Goal: Transaction & Acquisition: Purchase product/service

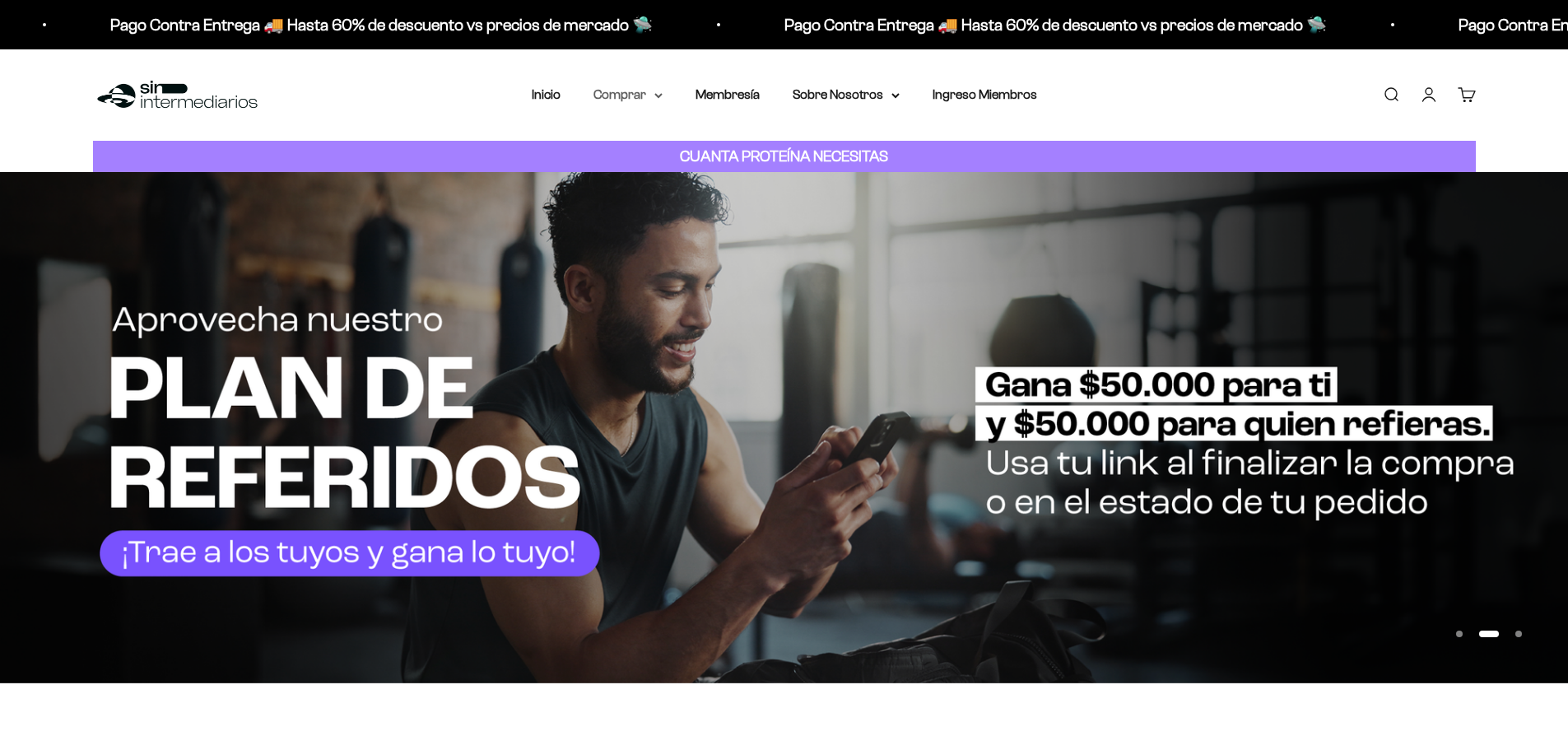
click at [634, 91] on summary "Comprar" at bounding box center [628, 95] width 69 height 22
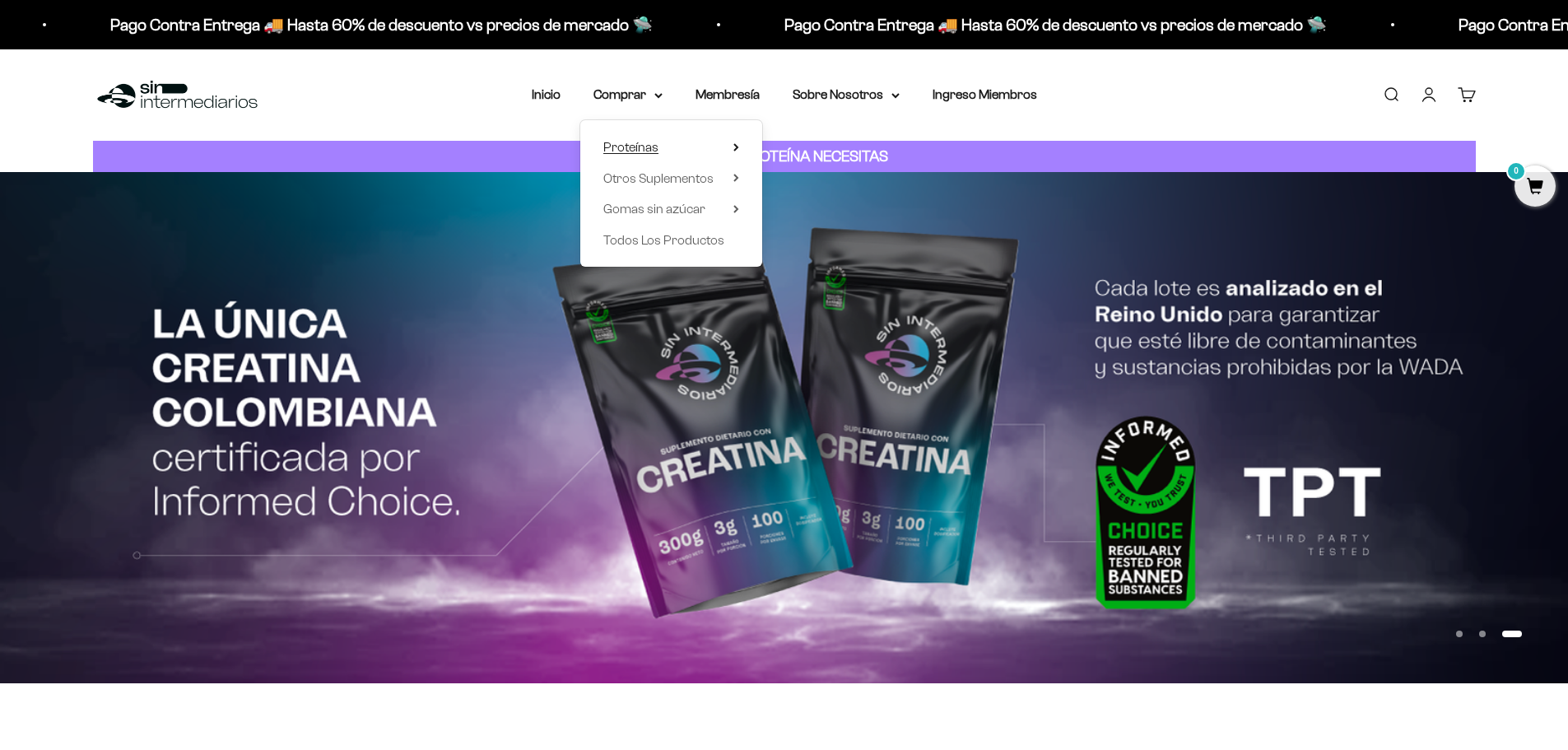
click at [738, 141] on summary "Proteínas" at bounding box center [671, 147] width 135 height 22
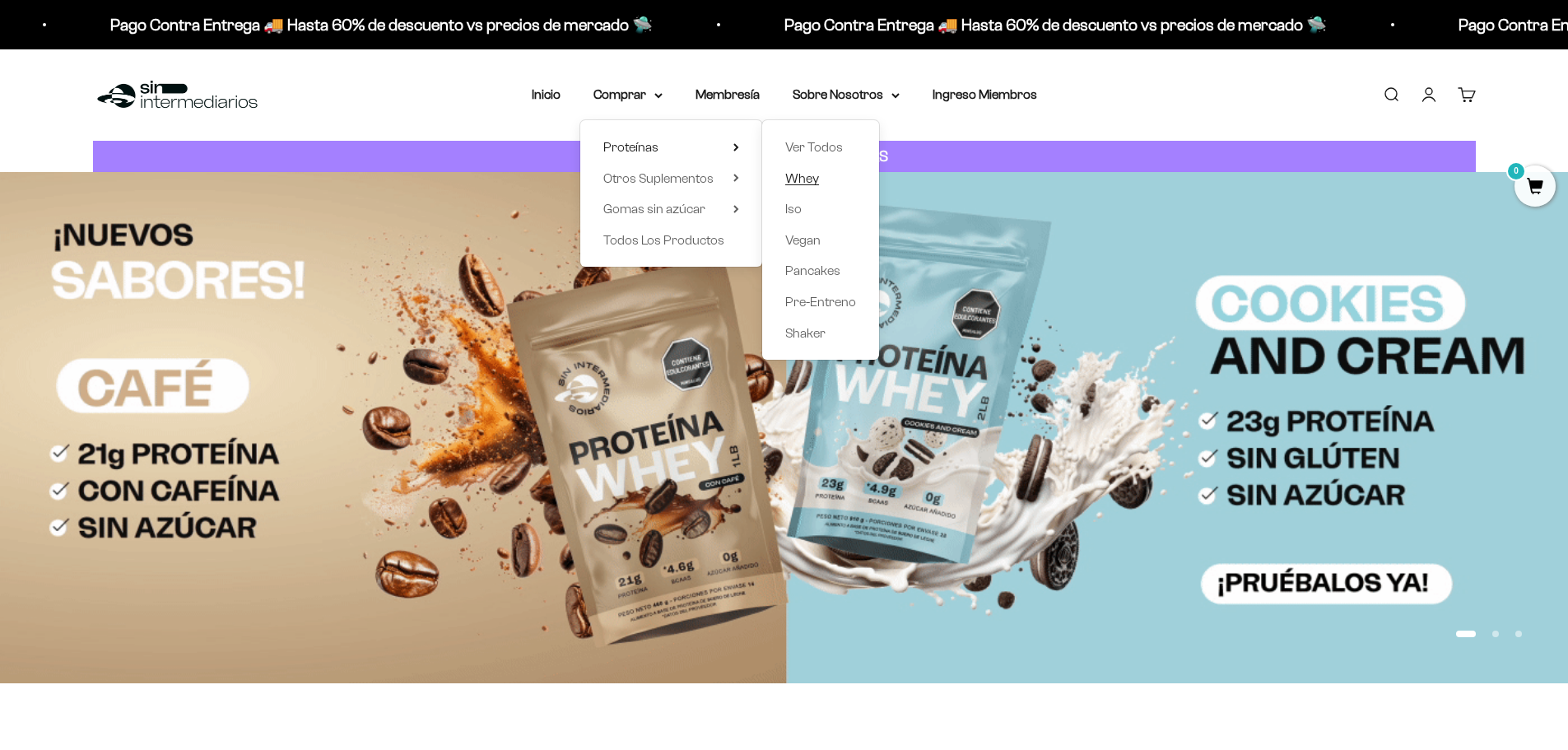
click at [805, 175] on span "Whey" at bounding box center [802, 178] width 34 height 14
click at [812, 182] on span "Whey" at bounding box center [802, 178] width 34 height 14
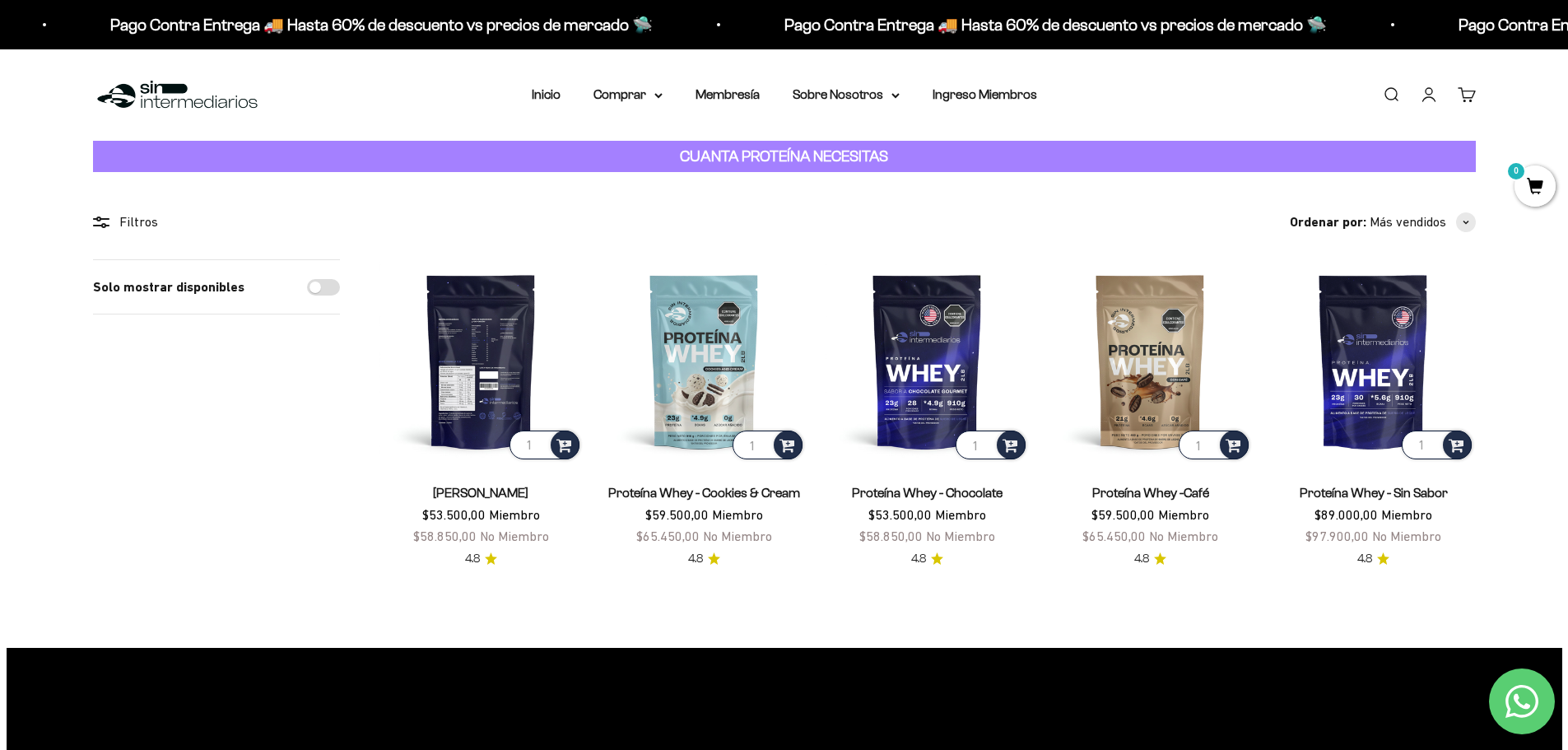
click at [483, 384] on img at bounding box center [481, 361] width 204 height 204
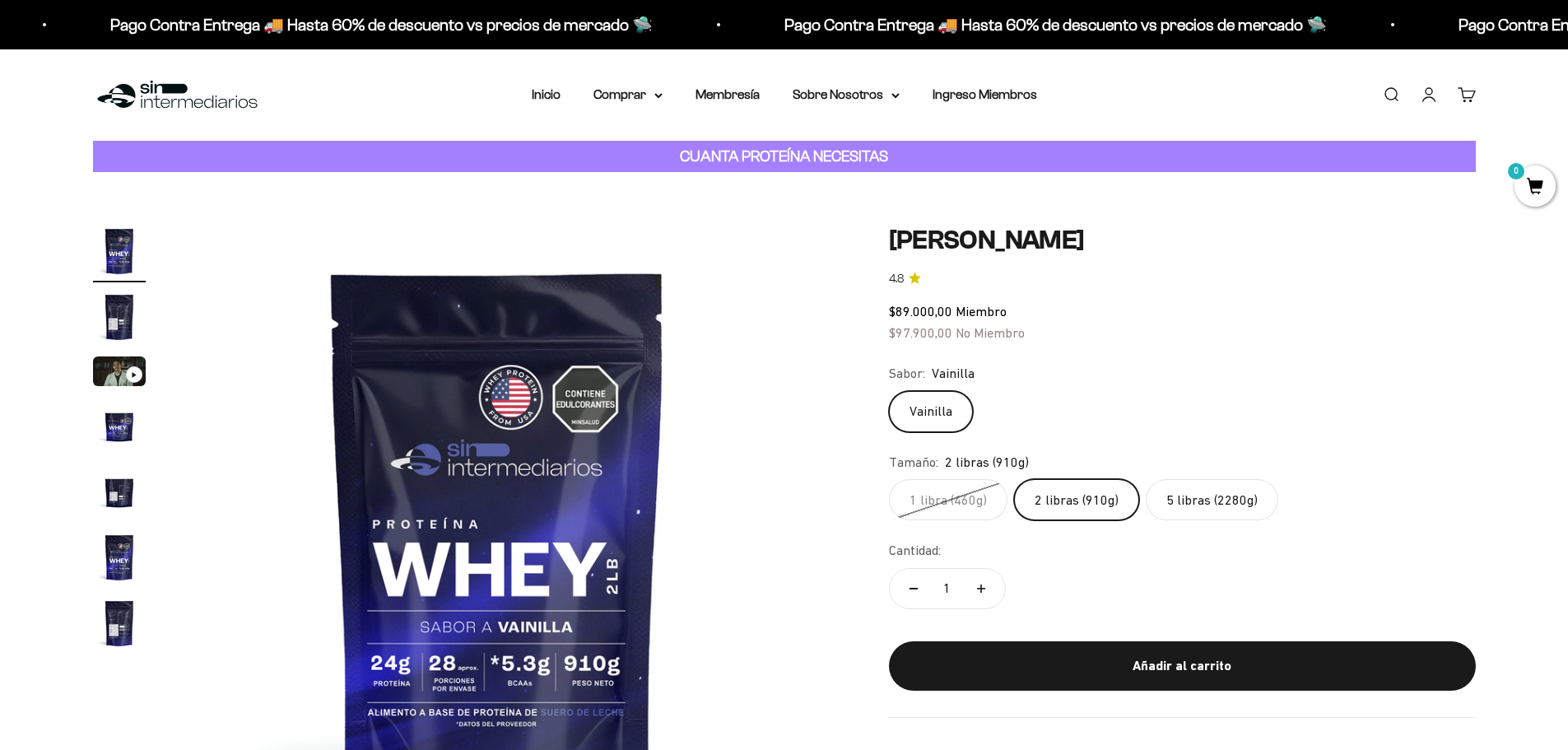
scroll to position [82, 0]
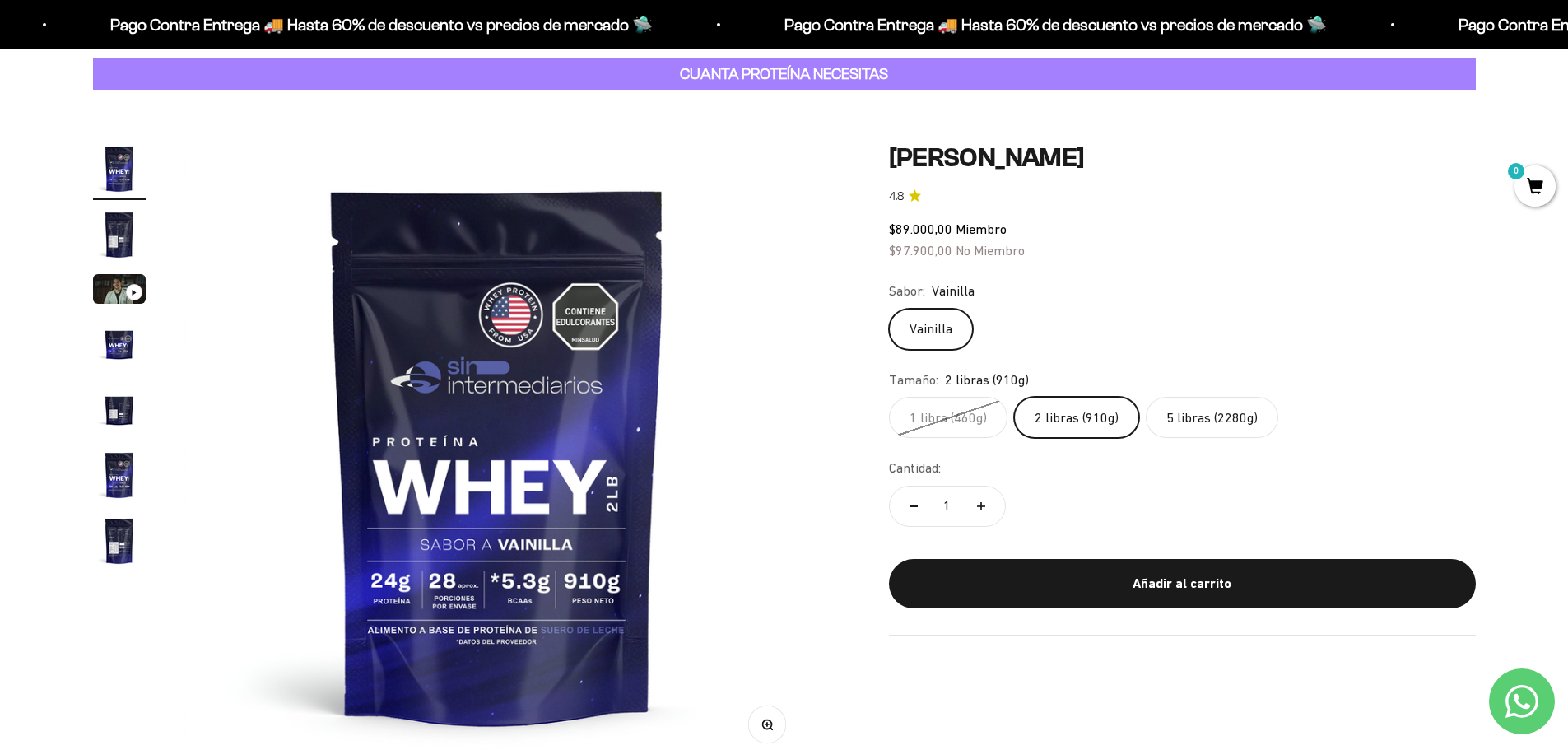
click at [1199, 420] on label "5 libras (2280g)" at bounding box center [1213, 417] width 133 height 41
click at [890, 397] on input "5 libras (2280g)" at bounding box center [889, 396] width 1 height 1
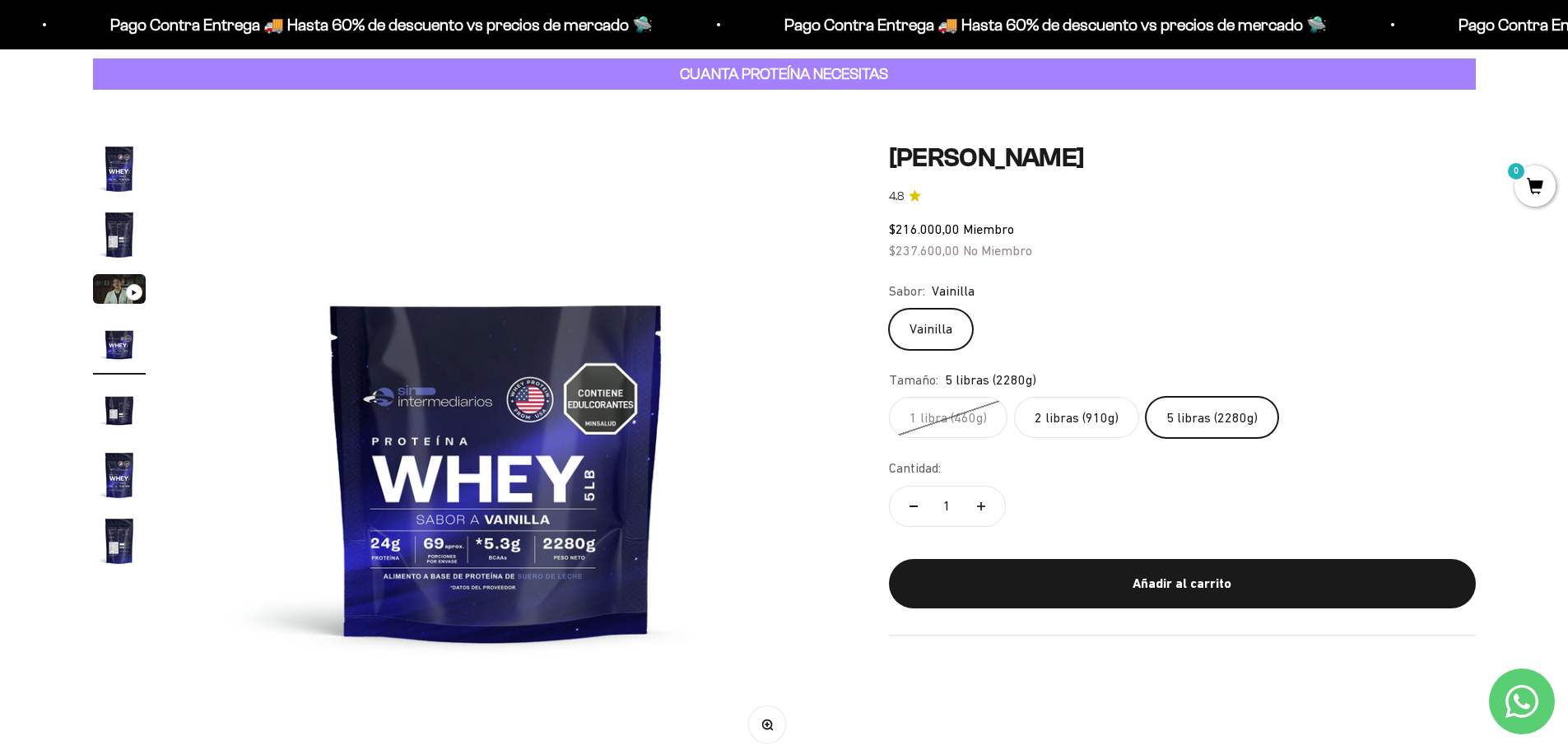
click at [1090, 426] on label "2 libras (910g)" at bounding box center [1077, 417] width 125 height 41
click at [890, 397] on input "2 libras (910g)" at bounding box center [889, 396] width 1 height 1
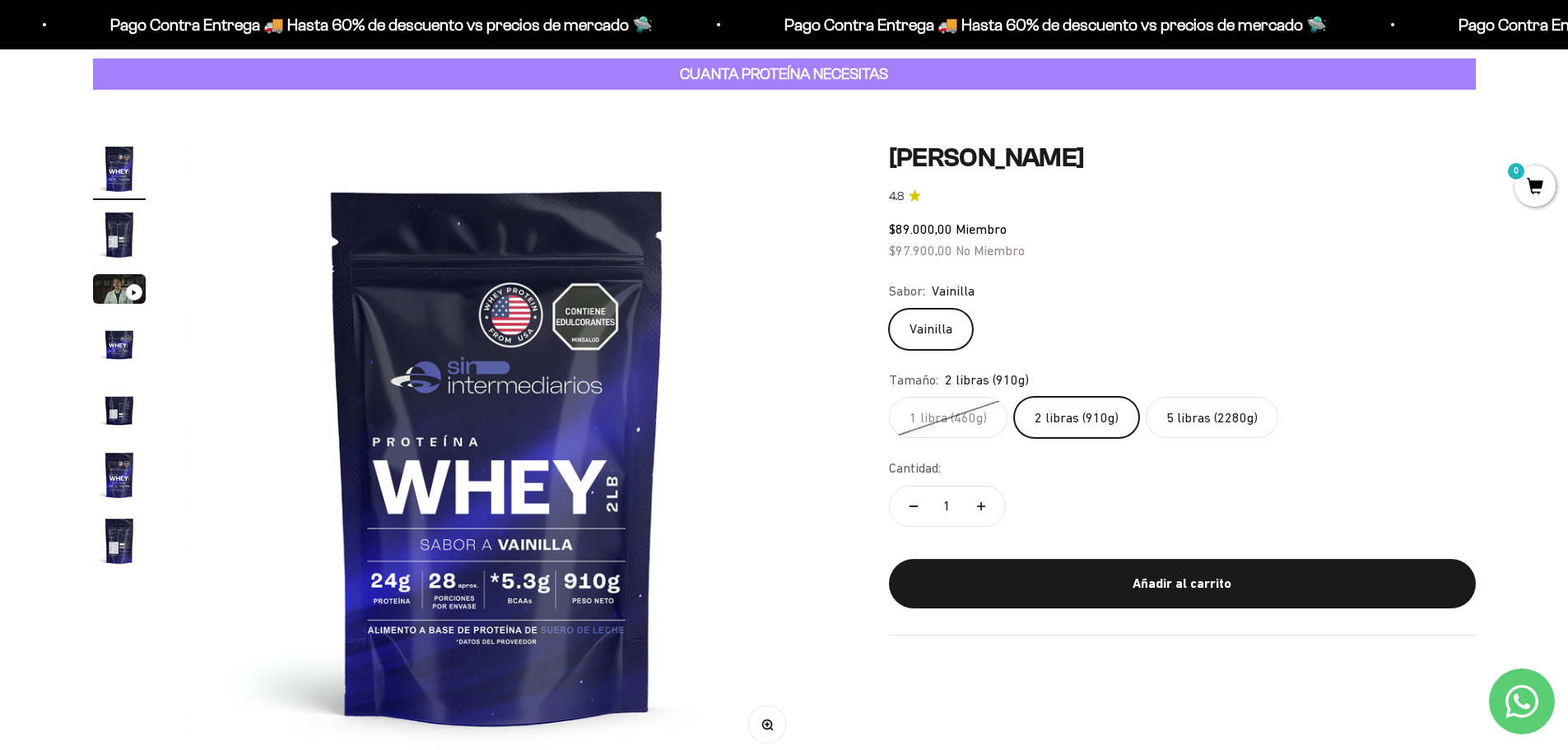
click at [1199, 424] on label "5 libras (2280g)" at bounding box center [1213, 417] width 133 height 41
click at [890, 397] on input "5 libras (2280g)" at bounding box center [889, 396] width 1 height 1
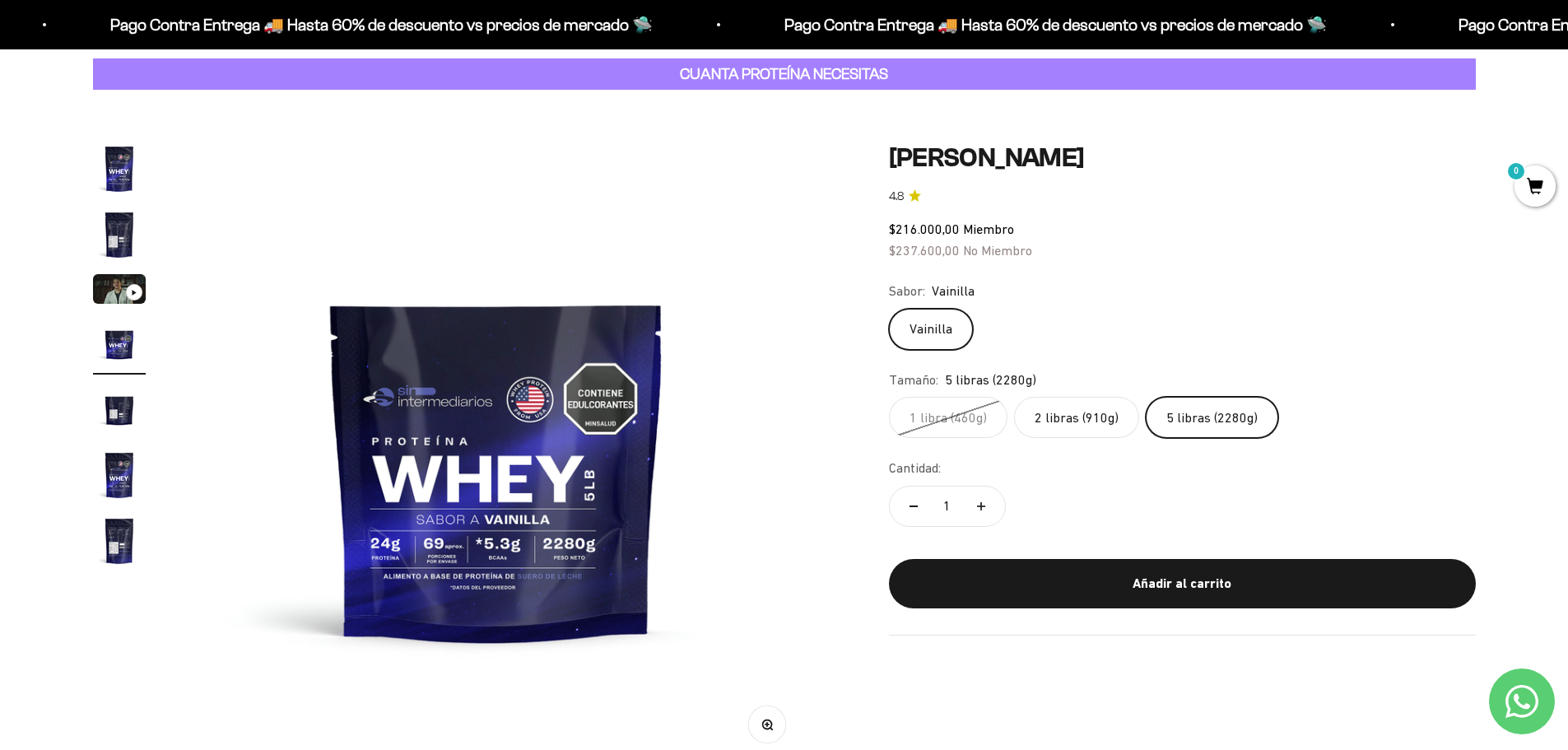
click at [1079, 422] on label "2 libras (910g)" at bounding box center [1077, 417] width 125 height 41
click at [890, 397] on input "2 libras (910g)" at bounding box center [889, 396] width 1 height 1
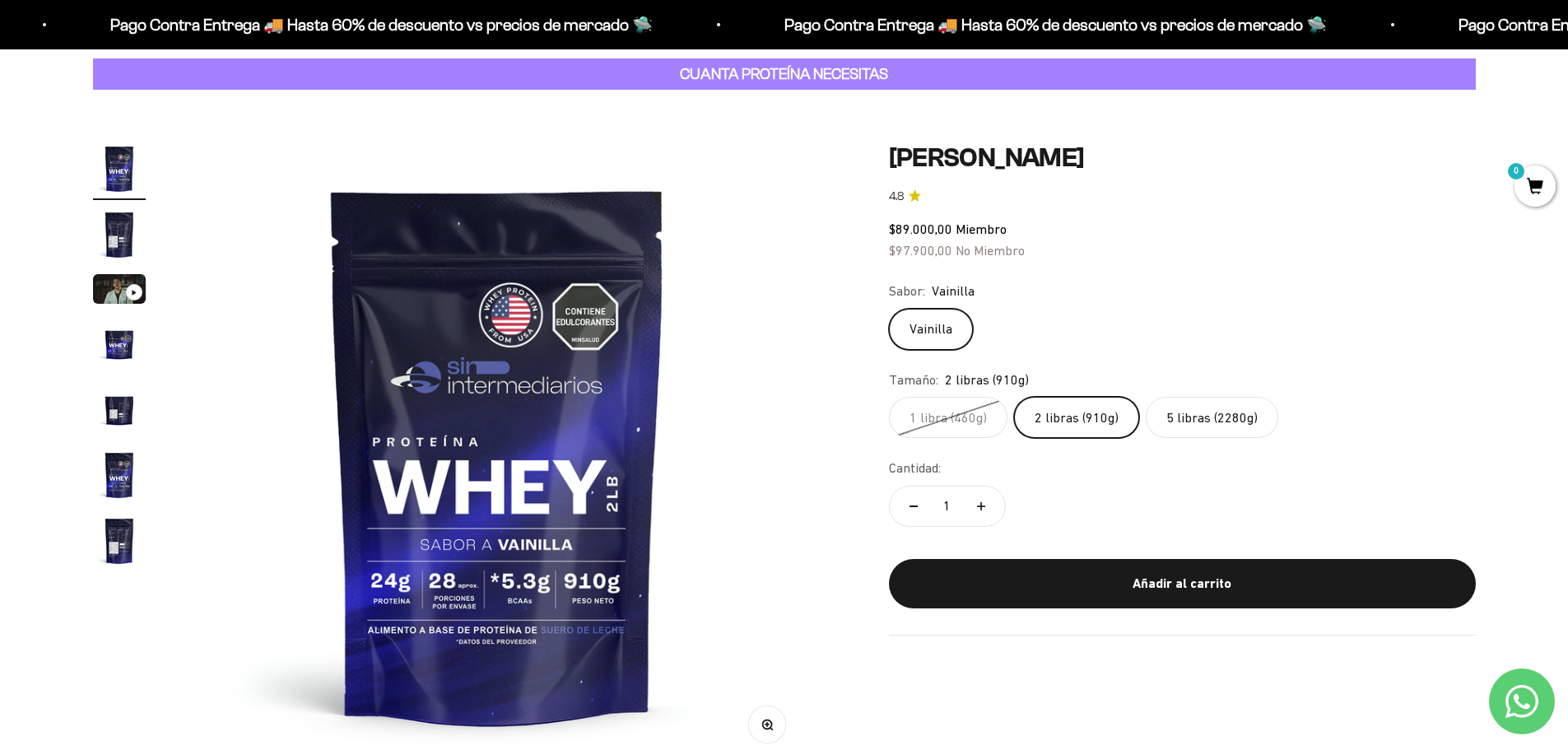
click at [1204, 422] on label "5 libras (2280g)" at bounding box center [1213, 417] width 133 height 41
click at [890, 397] on input "5 libras (2280g)" at bounding box center [889, 396] width 1 height 1
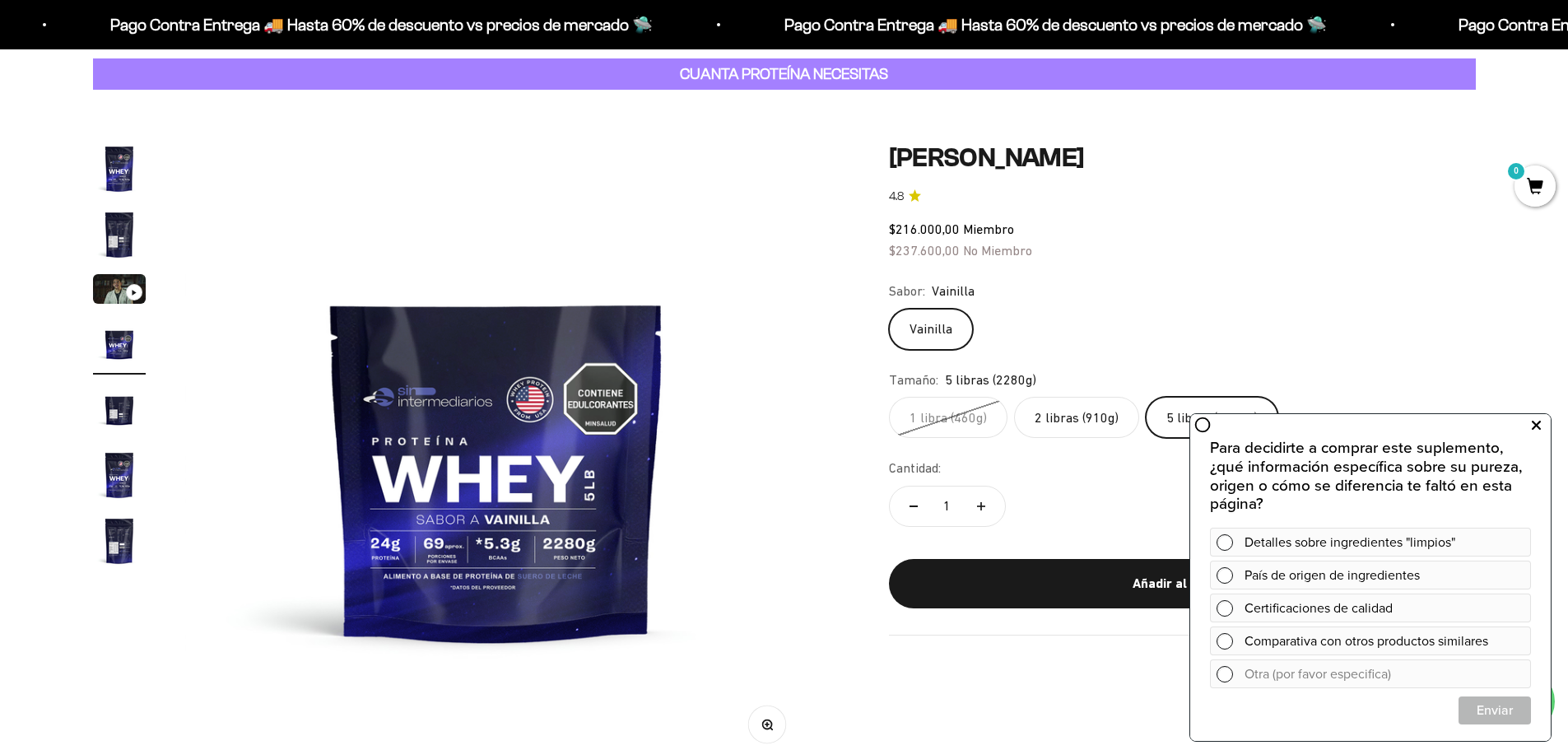
click at [1532, 426] on icon at bounding box center [1537, 425] width 9 height 22
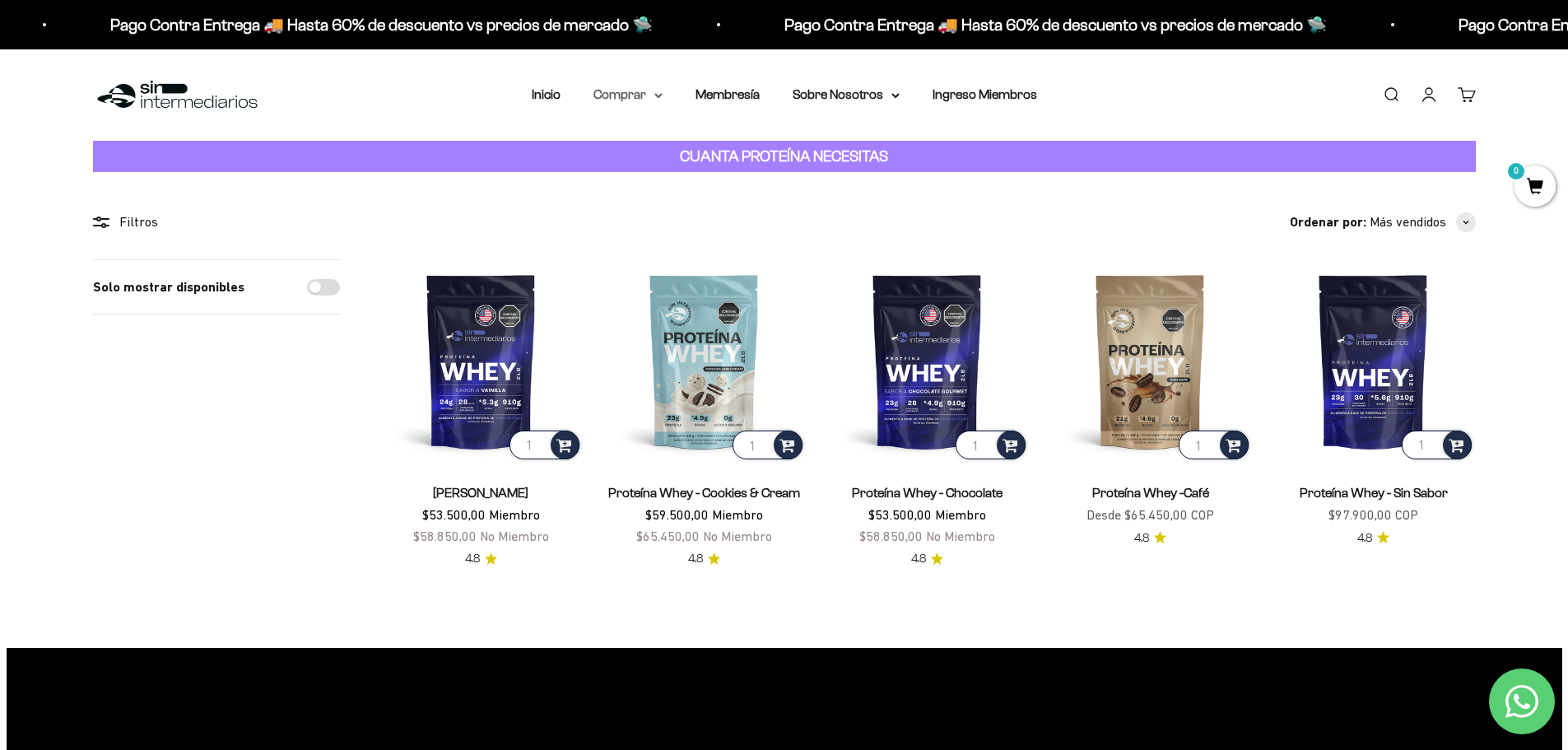
click at [646, 96] on summary "Comprar" at bounding box center [628, 95] width 69 height 22
click at [669, 144] on summary "Proteínas" at bounding box center [671, 147] width 135 height 22
click at [545, 98] on link "Inicio" at bounding box center [546, 94] width 28 height 14
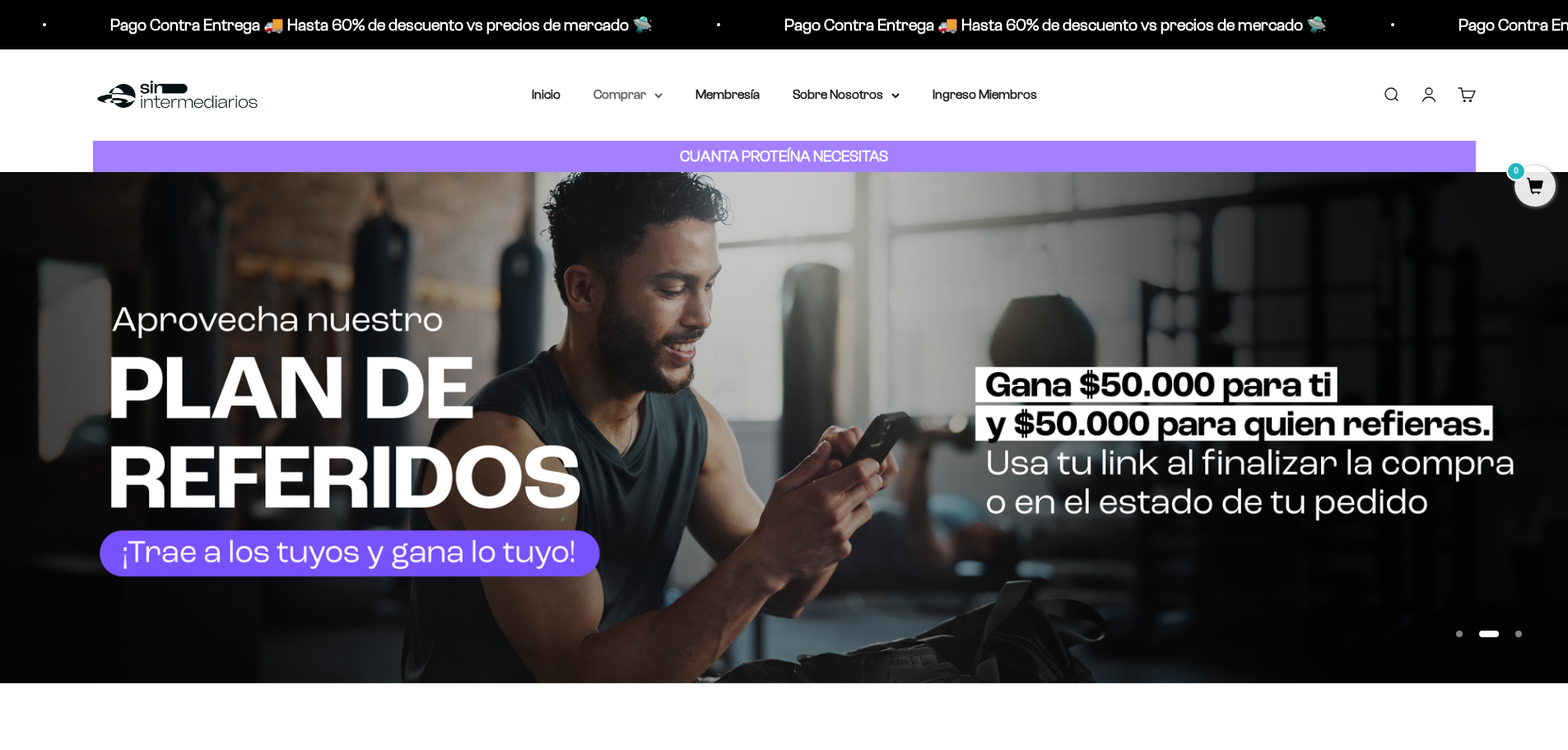
click at [657, 95] on icon at bounding box center [658, 95] width 7 height 3
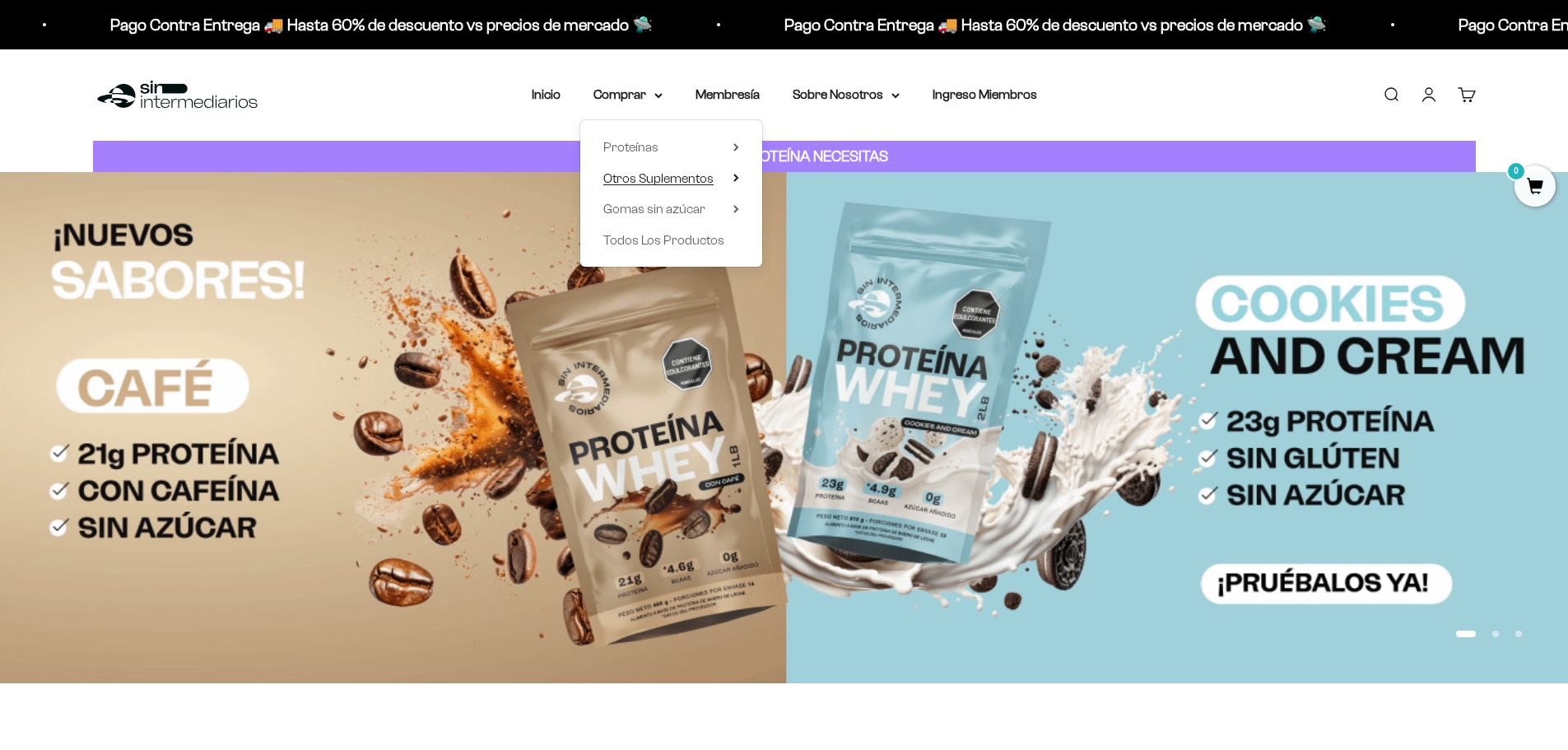
click at [733, 183] on summary "Otros Suplementos" at bounding box center [671, 178] width 135 height 22
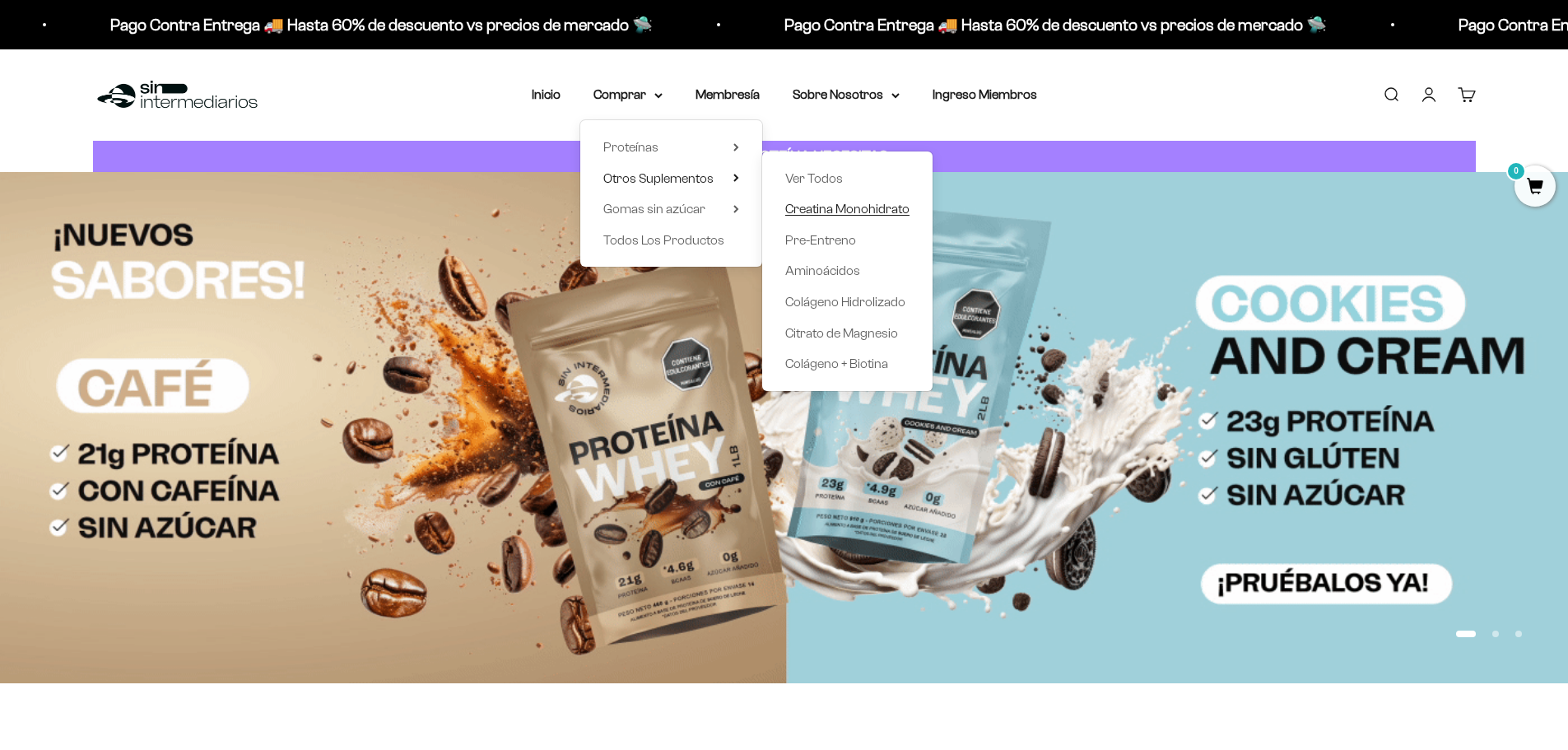
click at [829, 208] on span "Creatina Monohidrato" at bounding box center [847, 208] width 124 height 14
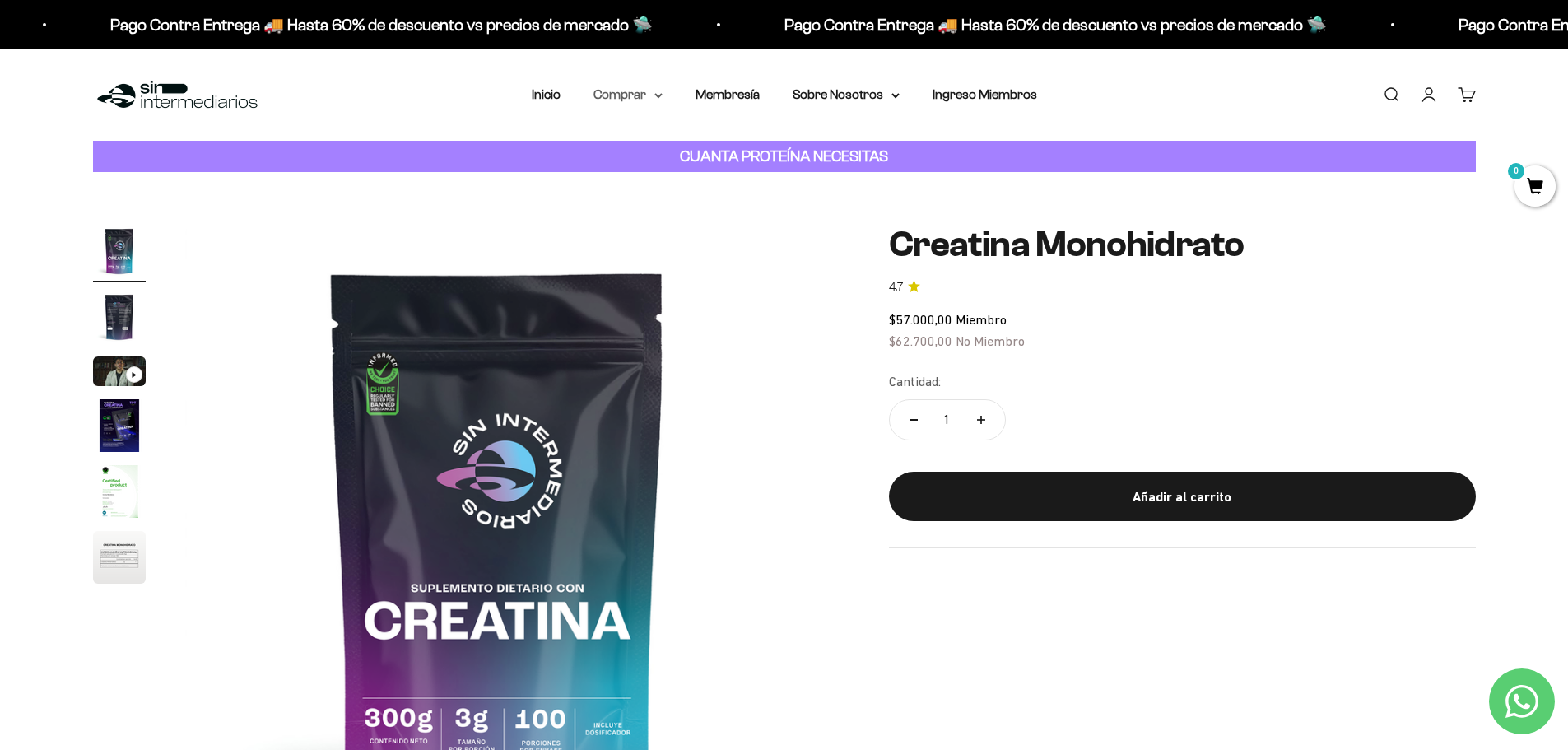
click at [659, 93] on icon at bounding box center [658, 96] width 9 height 6
click at [735, 146] on icon at bounding box center [735, 147] width 3 height 7
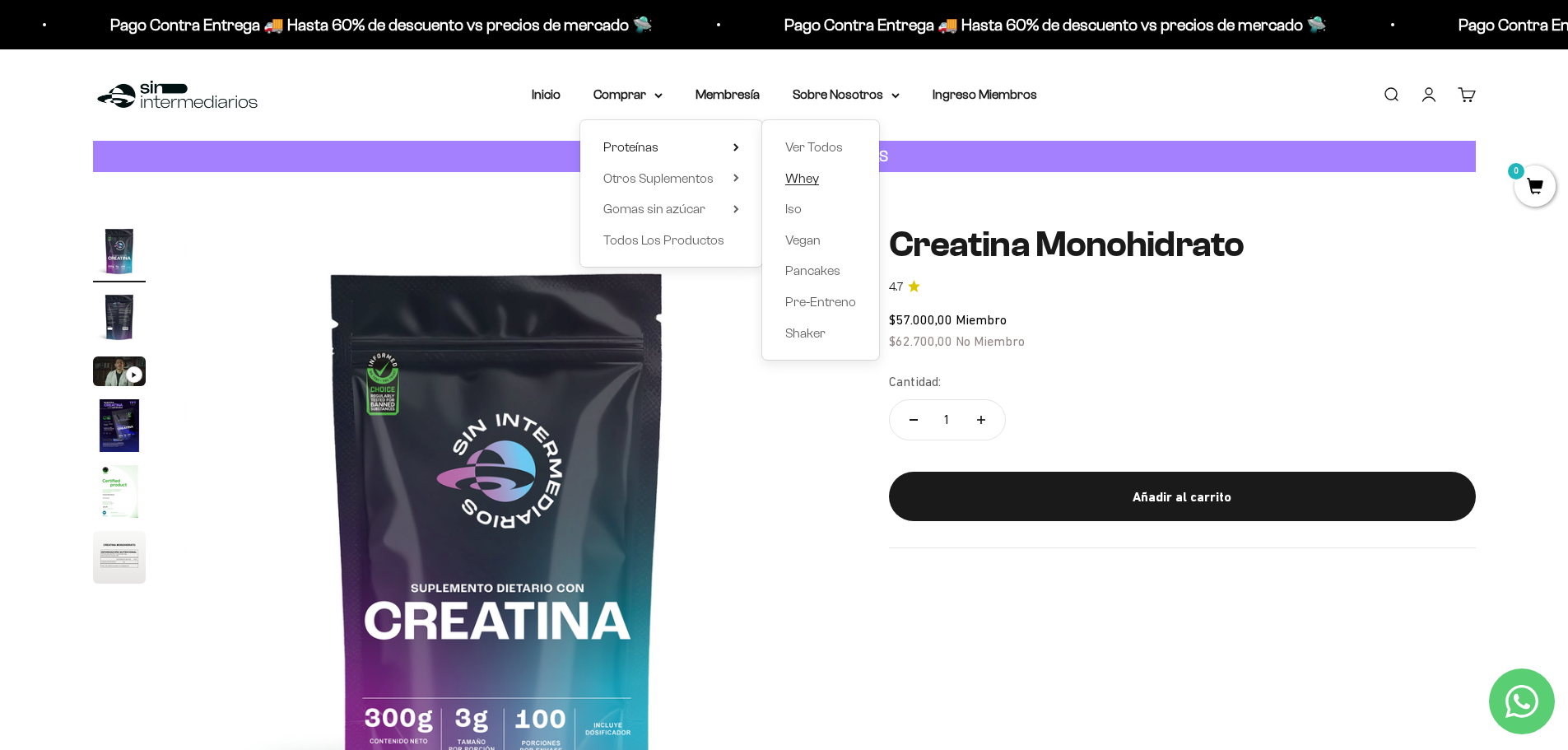
click at [807, 181] on span "Whey" at bounding box center [802, 178] width 34 height 14
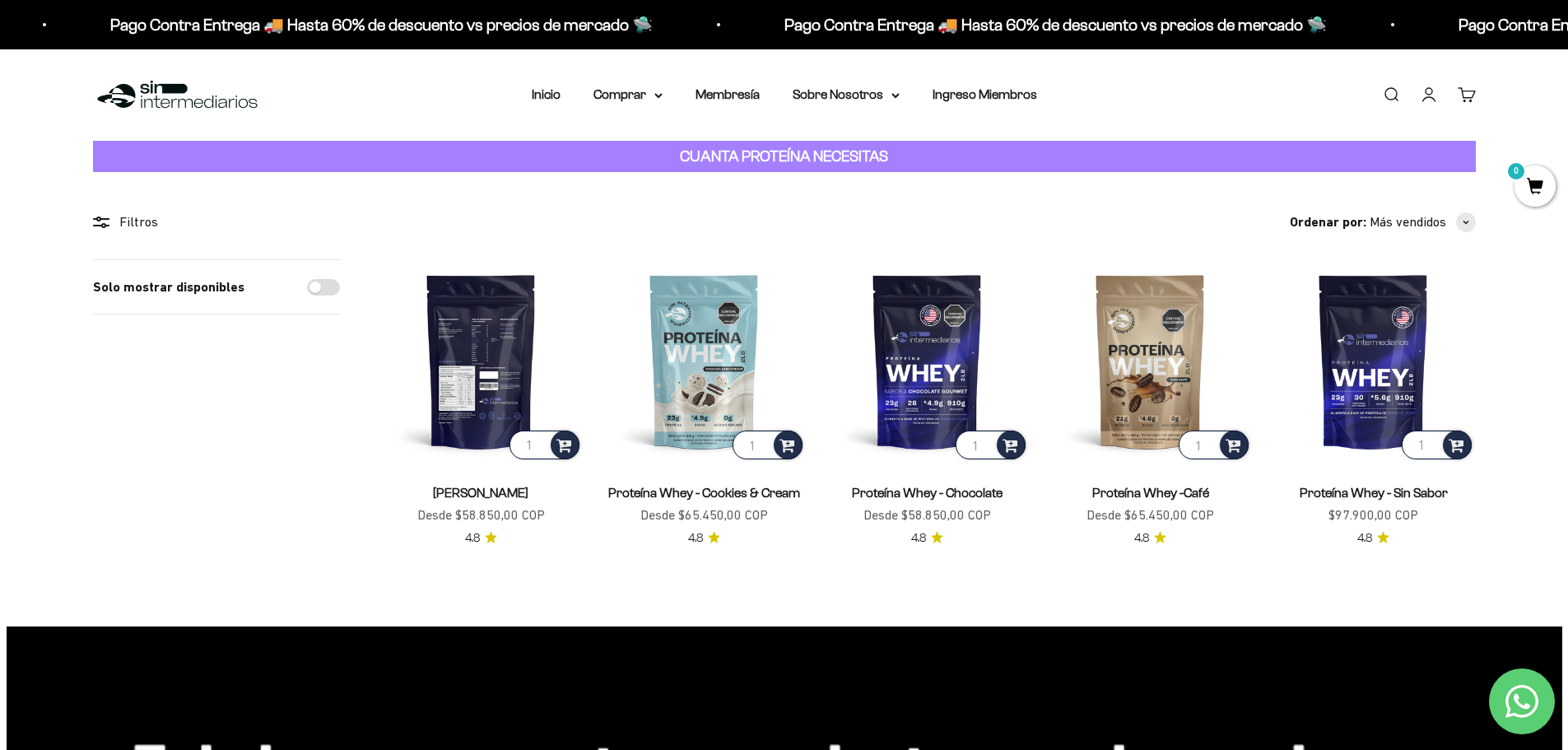
click at [497, 416] on img at bounding box center [481, 361] width 204 height 204
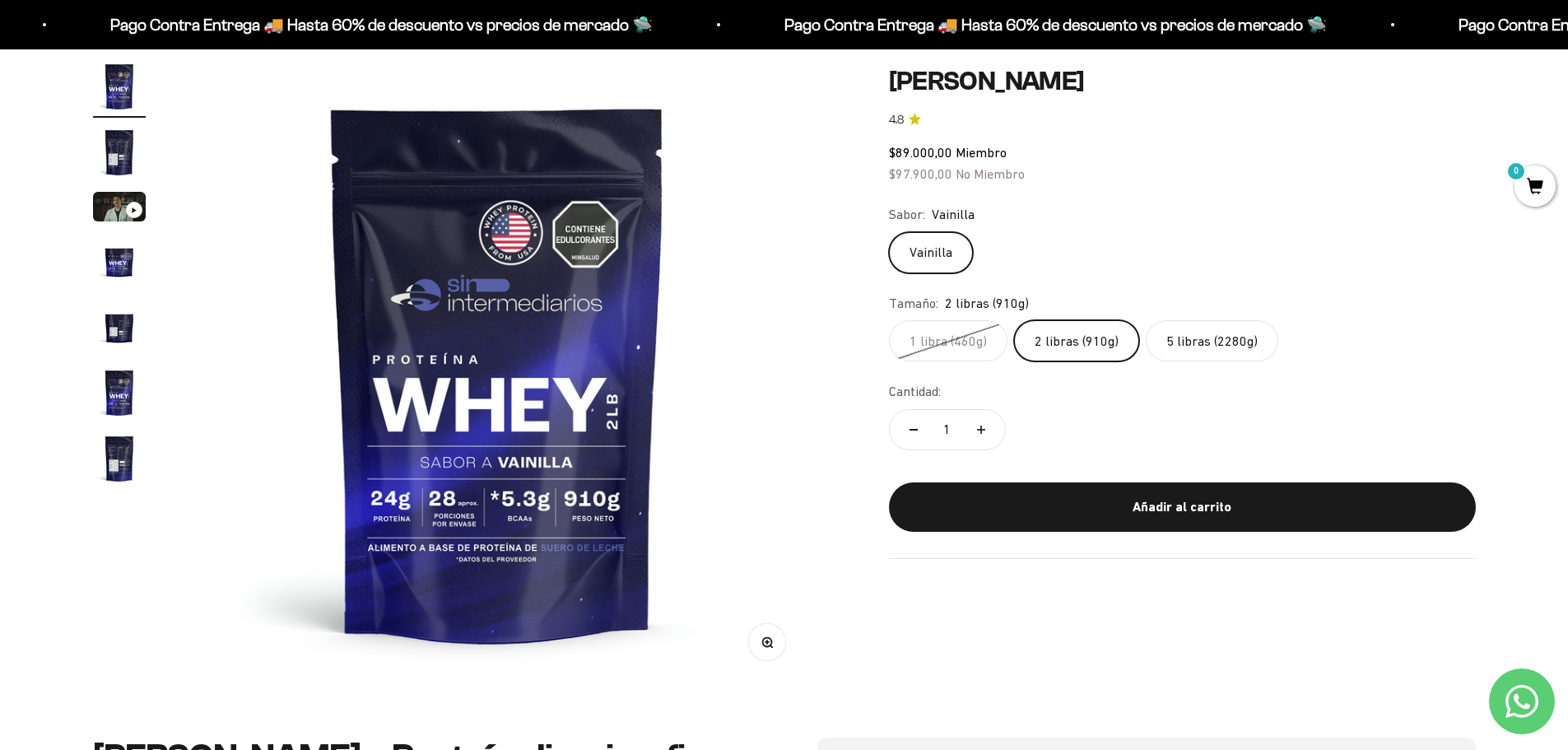
scroll to position [82, 0]
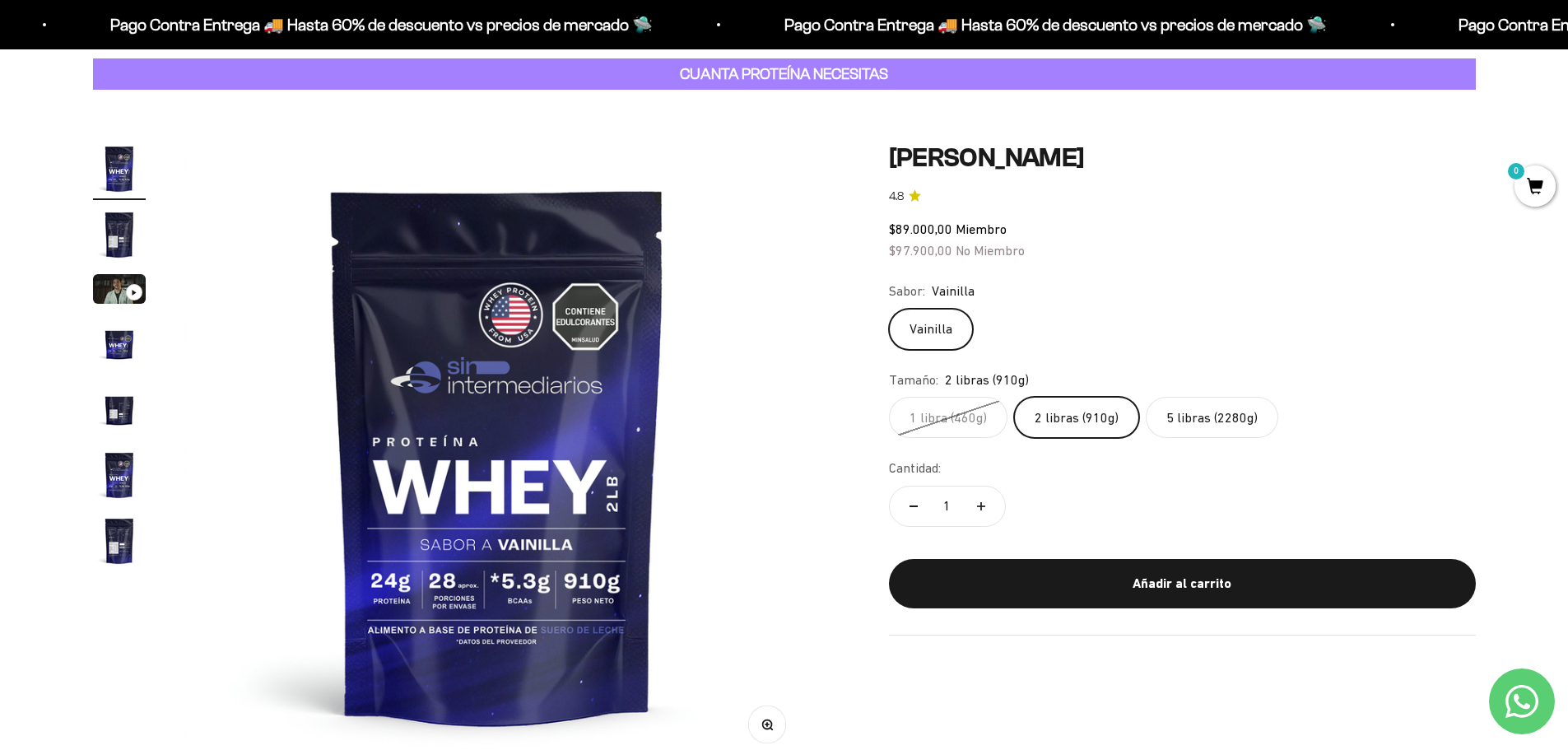
click at [971, 415] on label "1 libra (460g)" at bounding box center [948, 417] width 118 height 41
click at [890, 397] on input "1 libra (460g)" at bounding box center [889, 396] width 1 height 1
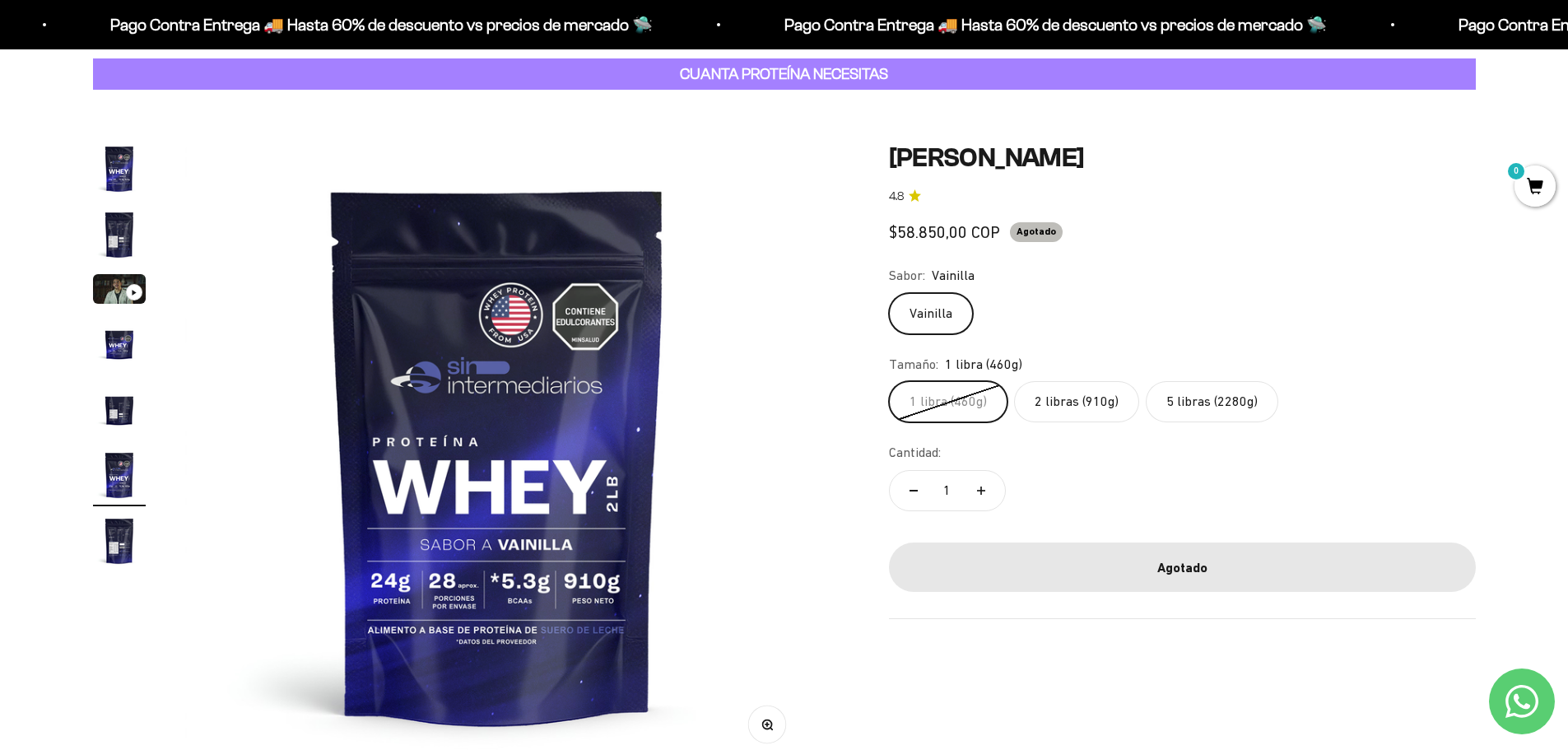
scroll to position [0, 3224]
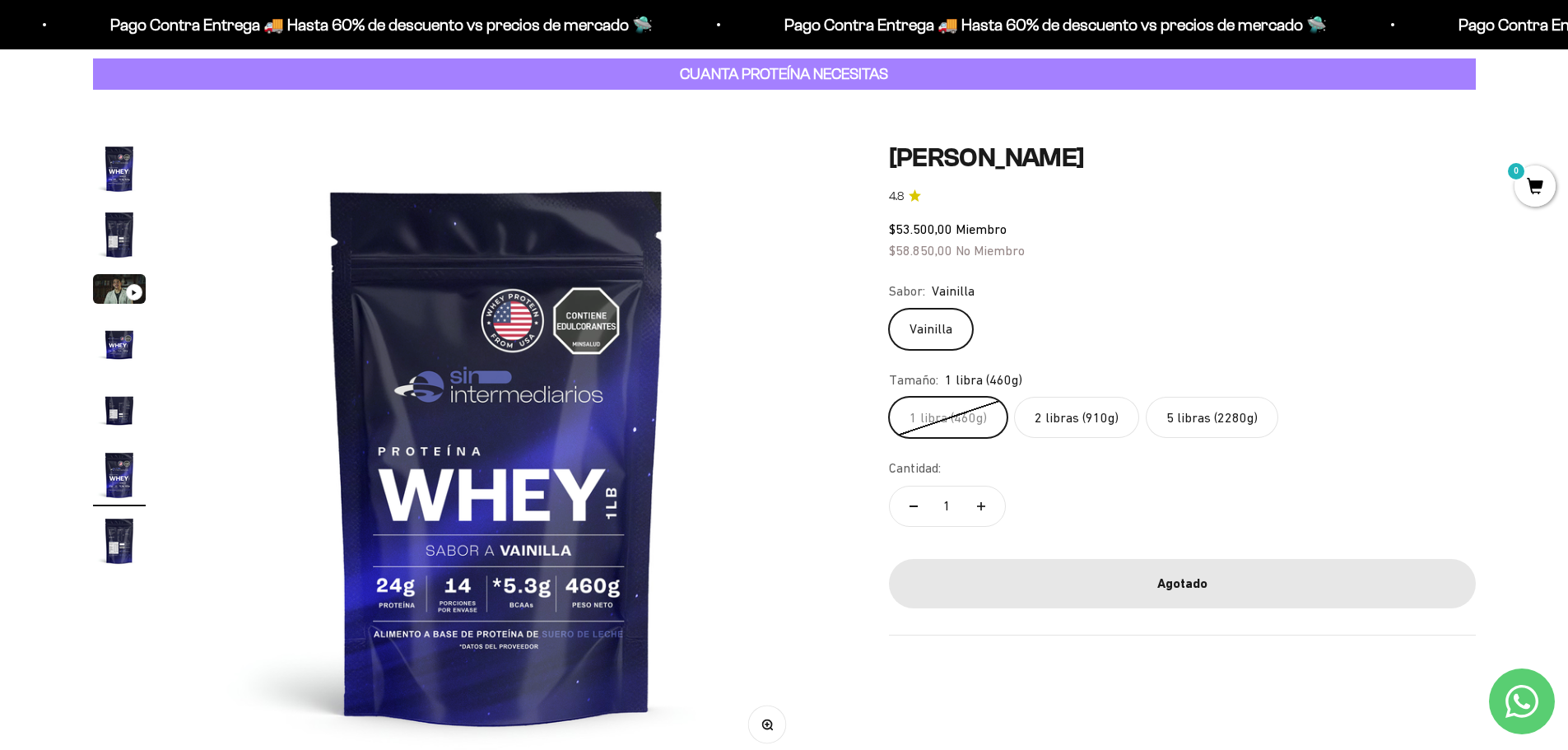
click at [1064, 415] on label "2 libras (910g)" at bounding box center [1077, 417] width 125 height 41
click at [890, 397] on input "2 libras (910g)" at bounding box center [889, 396] width 1 height 1
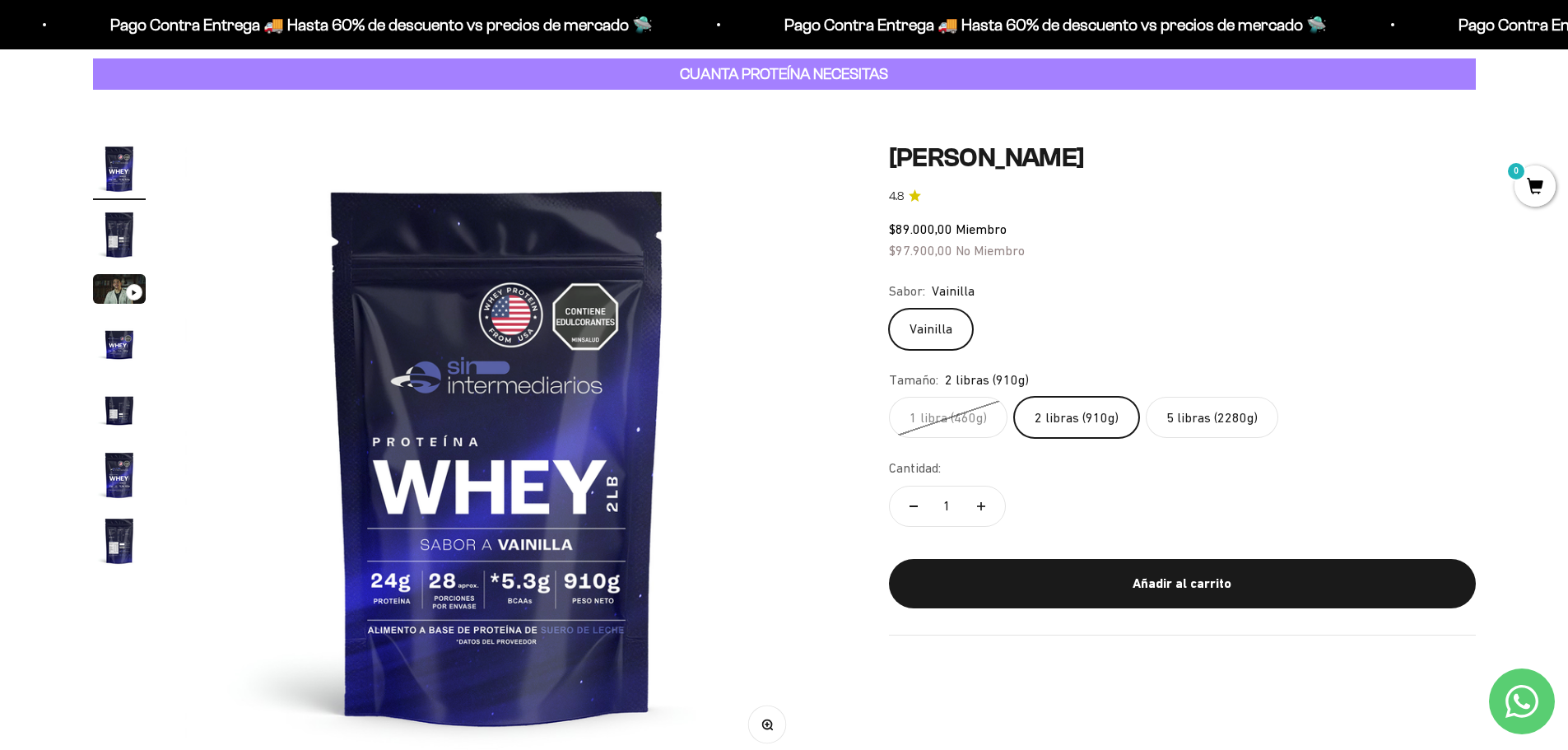
click at [1219, 413] on label "5 libras (2280g)" at bounding box center [1213, 417] width 133 height 41
click at [890, 397] on input "5 libras (2280g)" at bounding box center [889, 396] width 1 height 1
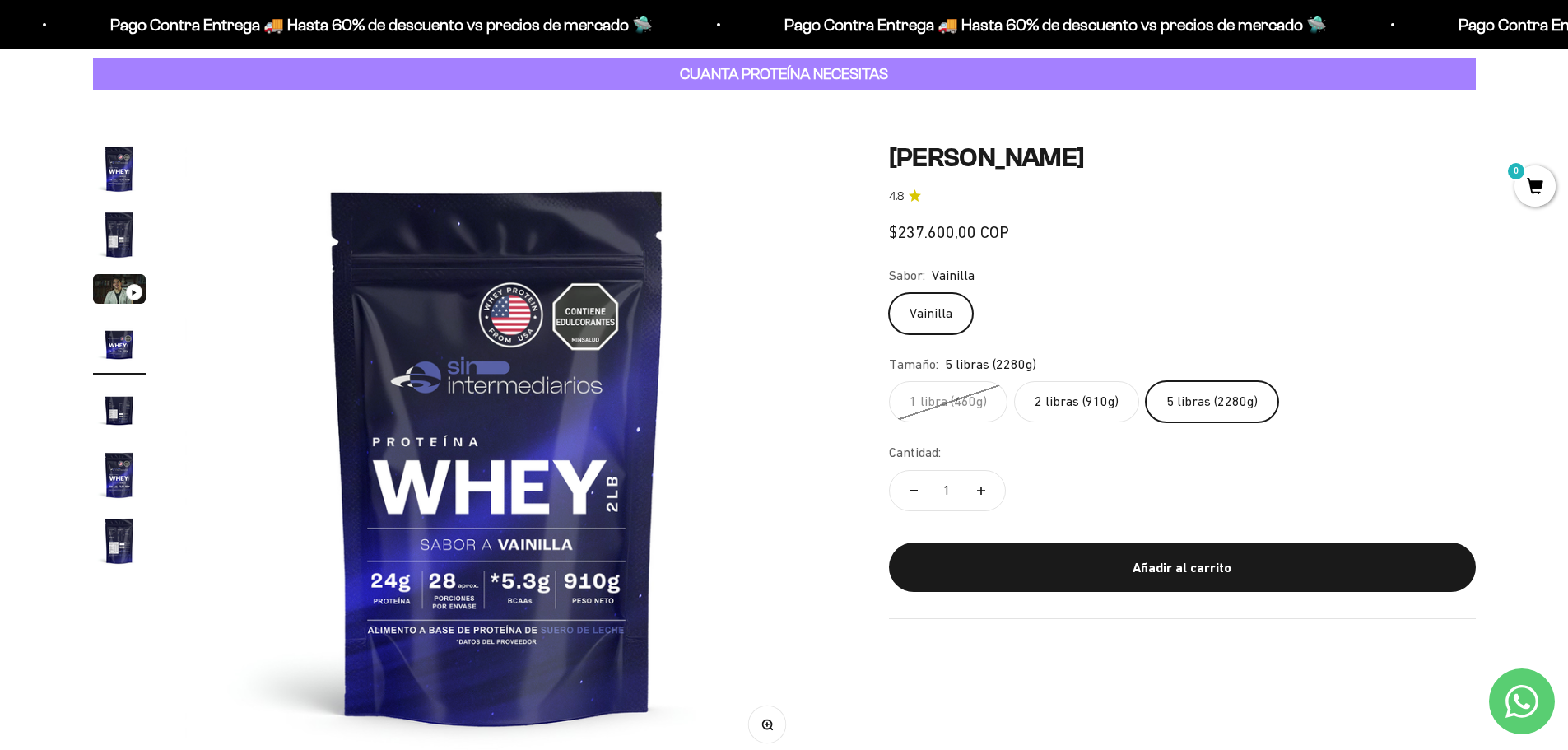
scroll to position [0, 1935]
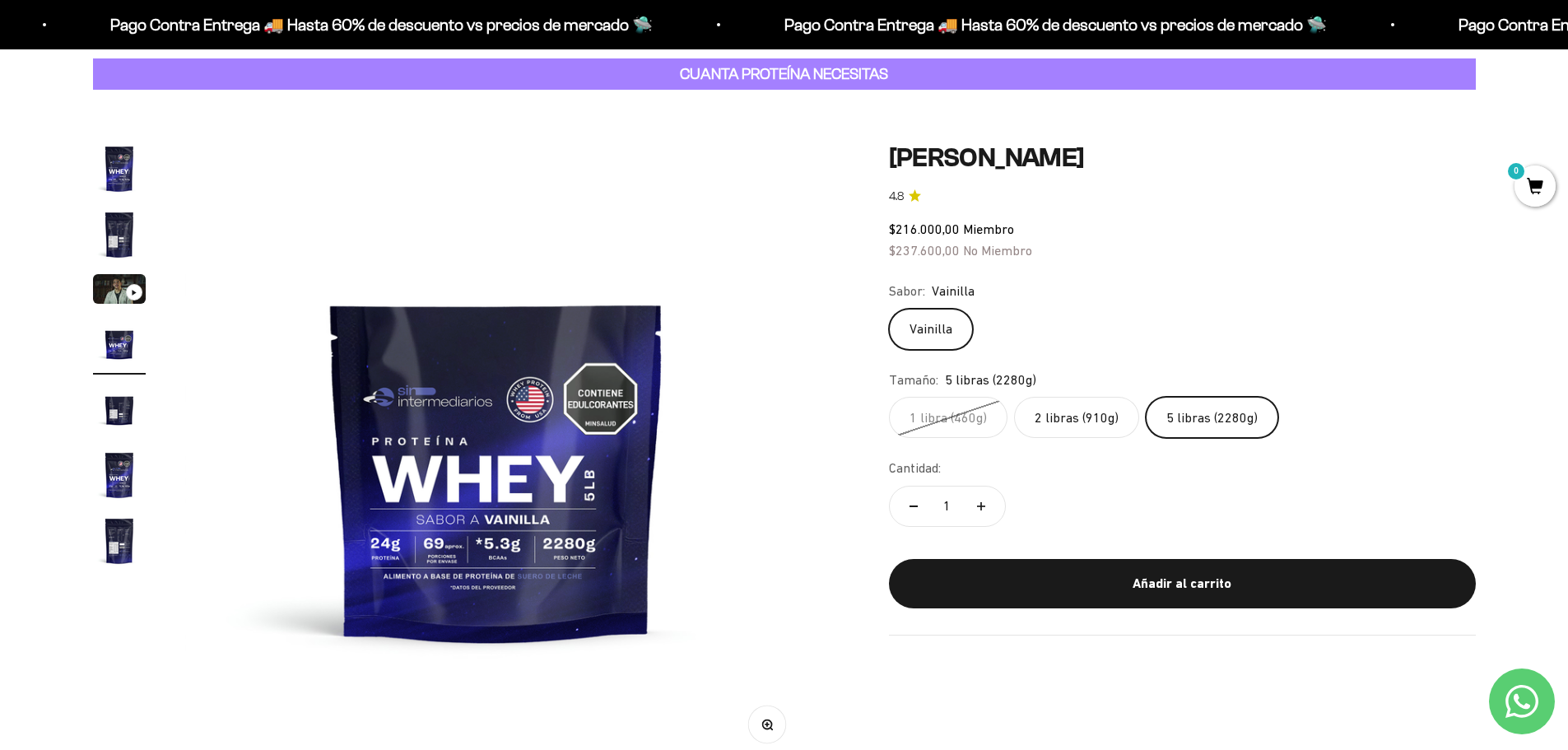
click at [1087, 423] on label "2 libras (910g)" at bounding box center [1077, 417] width 125 height 41
click at [890, 397] on input "2 libras (910g)" at bounding box center [889, 396] width 1 height 1
